Goal: Information Seeking & Learning: Find specific fact

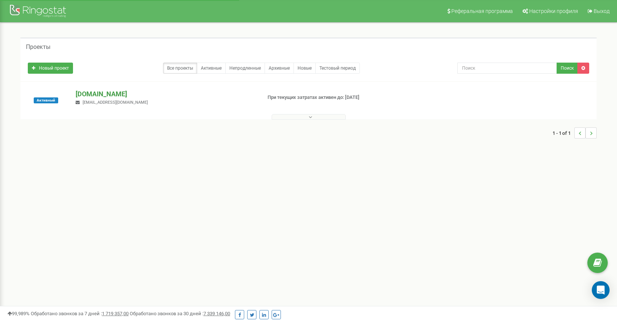
click at [116, 90] on p "[DOMAIN_NAME]" at bounding box center [166, 94] width 180 height 10
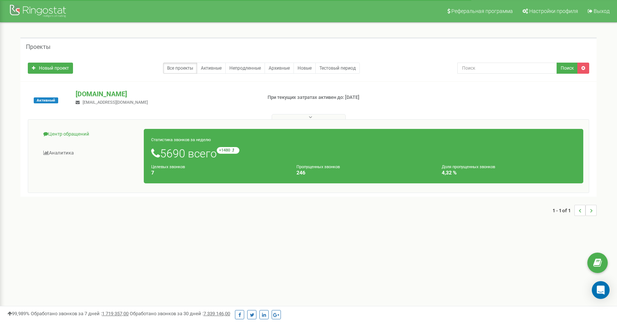
click at [79, 140] on link "Центр обращений" at bounding box center [89, 134] width 110 height 18
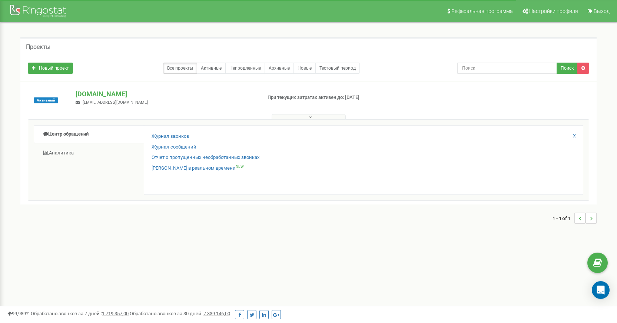
click at [189, 135] on div "Журнал звонков" at bounding box center [364, 138] width 424 height 11
click at [186, 135] on link "Журнал звонков" at bounding box center [170, 136] width 37 height 7
click at [176, 136] on link "Журнал звонков" at bounding box center [170, 136] width 37 height 7
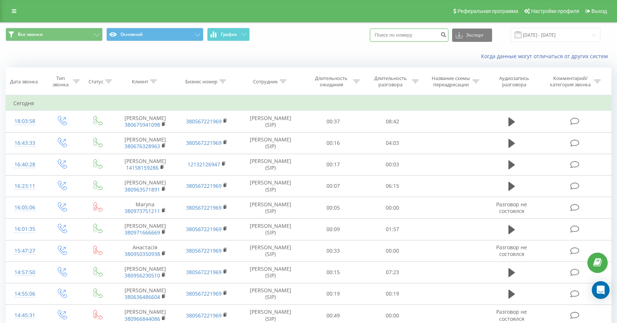
click at [402, 42] on input at bounding box center [409, 35] width 79 height 13
paste input "380503516028"
type input "380503516028"
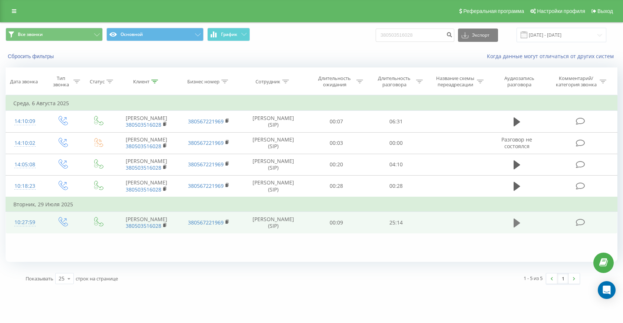
click at [515, 228] on icon at bounding box center [516, 223] width 7 height 9
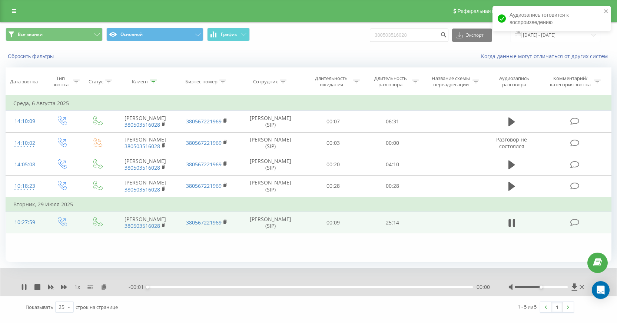
click at [166, 288] on div "00:00" at bounding box center [310, 287] width 325 height 2
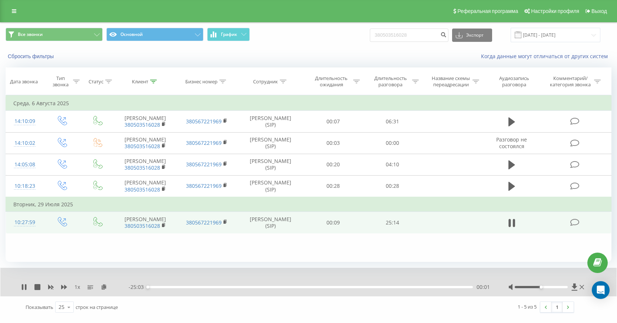
click at [167, 288] on div "00:01" at bounding box center [310, 287] width 325 height 2
click at [205, 288] on div "04:25" at bounding box center [310, 287] width 325 height 2
click at [227, 288] on div "04:26" at bounding box center [310, 287] width 325 height 2
click at [24, 290] on icon at bounding box center [24, 287] width 6 height 6
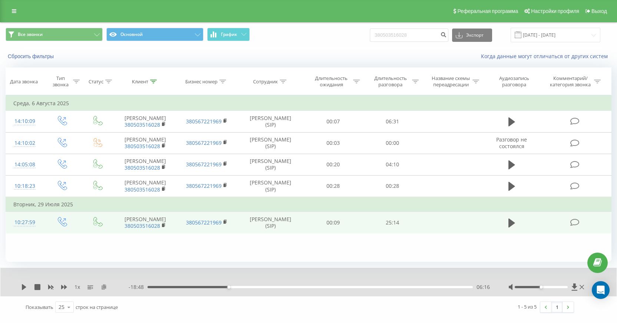
click at [107, 289] on icon at bounding box center [104, 286] width 6 height 5
